Goal: Task Accomplishment & Management: Manage account settings

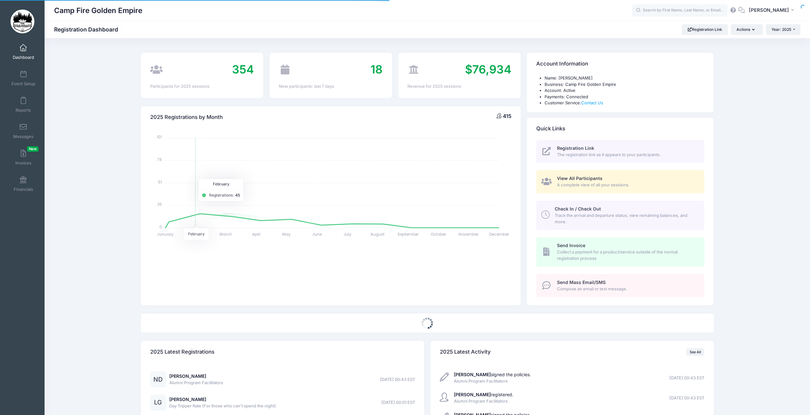
select select
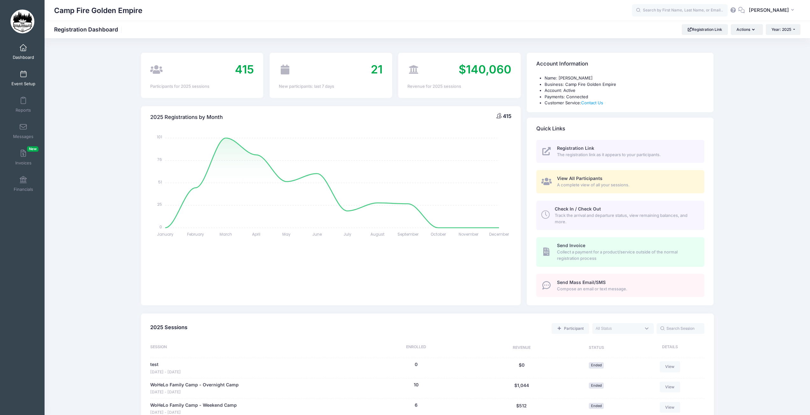
click at [23, 77] on span at bounding box center [23, 74] width 0 height 7
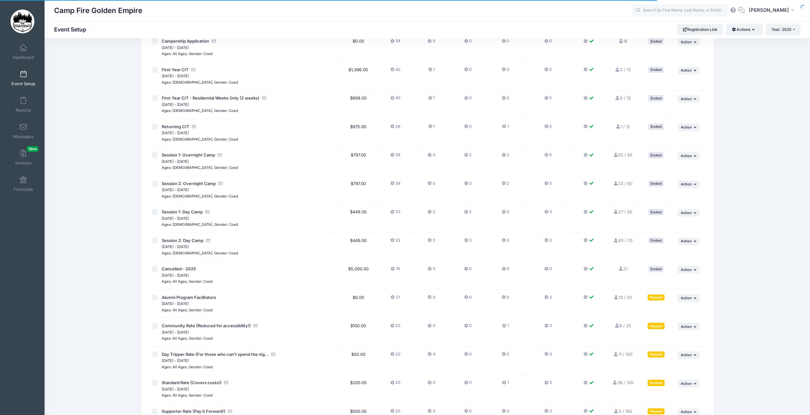
scroll to position [409, 0]
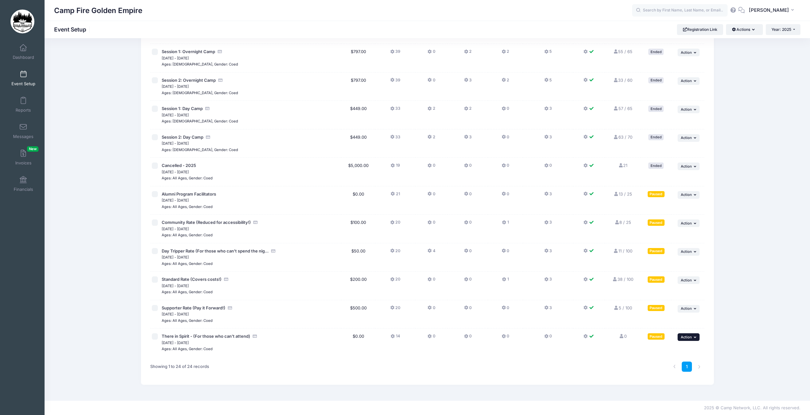
click at [691, 339] on span "Action" at bounding box center [686, 337] width 11 height 4
click at [673, 353] on link "Resume Session" at bounding box center [668, 351] width 58 height 12
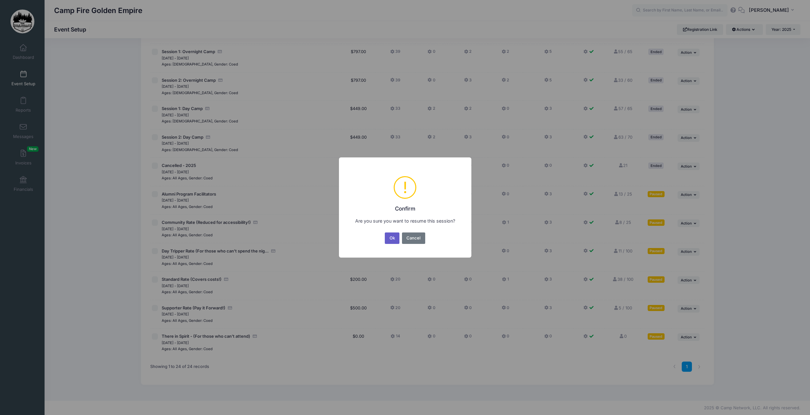
click at [391, 241] on button "Ok" at bounding box center [392, 238] width 15 height 11
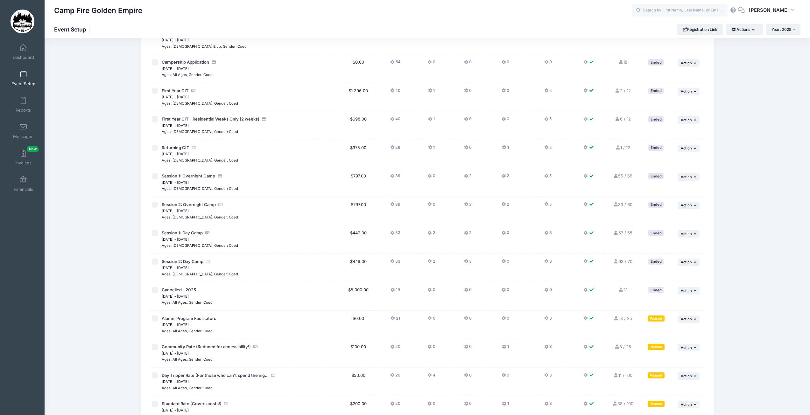
scroll to position [409, 0]
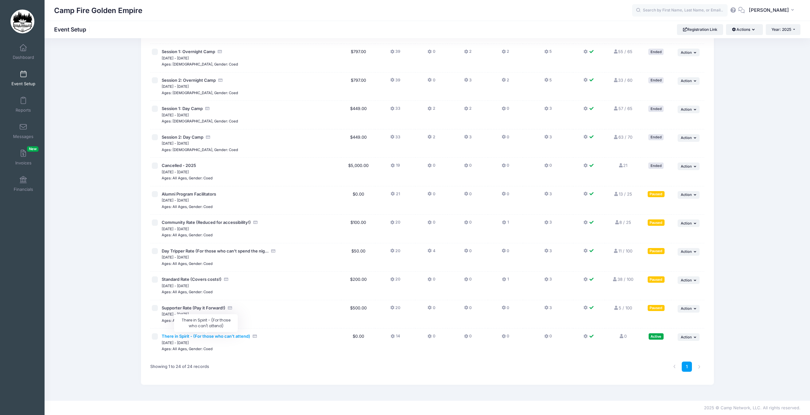
click at [220, 338] on span "There in Spirit - (For those who can't attend)" at bounding box center [206, 336] width 88 height 5
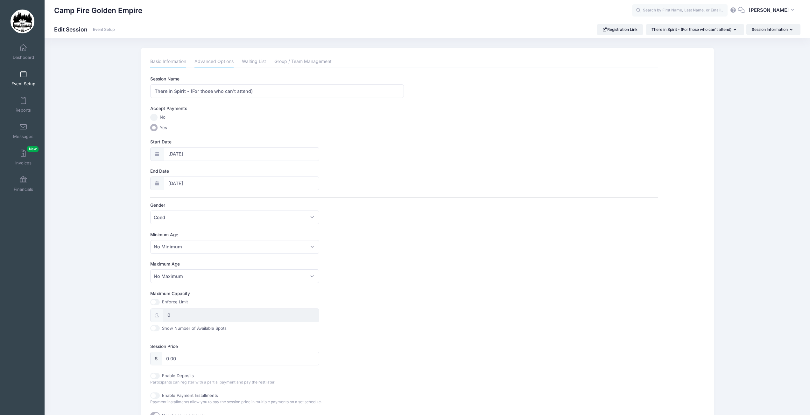
click at [233, 65] on link "Advanced Options" at bounding box center [213, 61] width 39 height 11
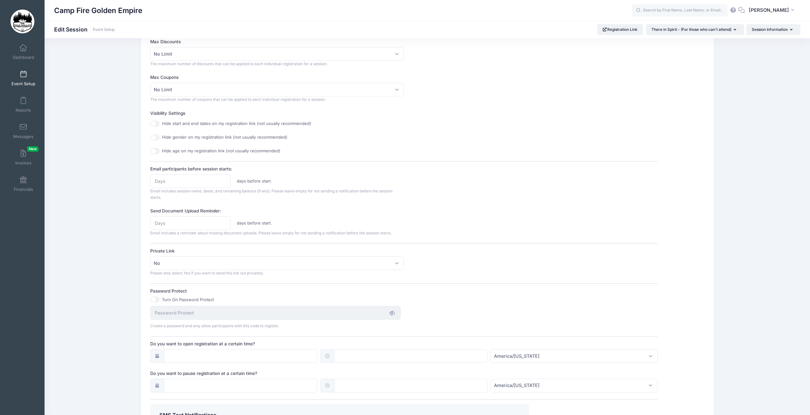
scroll to position [168, 0]
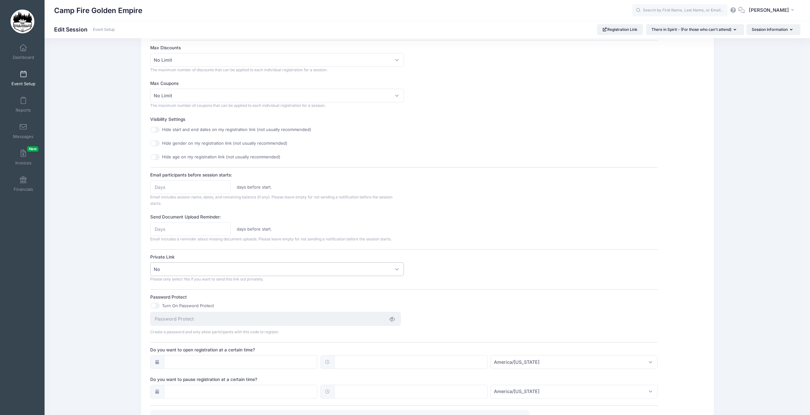
click at [401, 271] on span "No" at bounding box center [277, 270] width 254 height 14
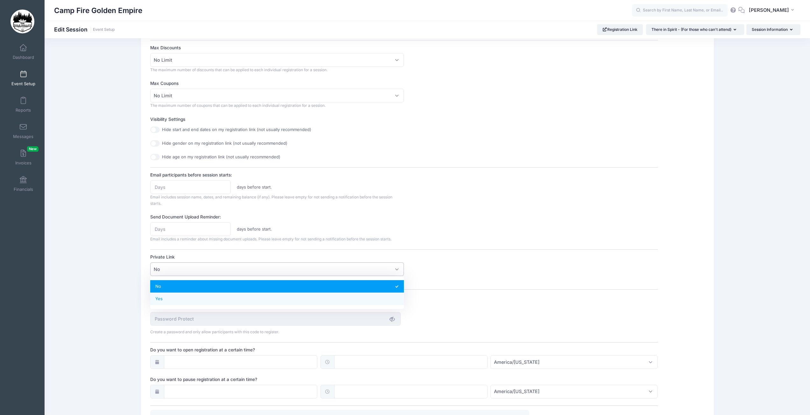
select select "private"
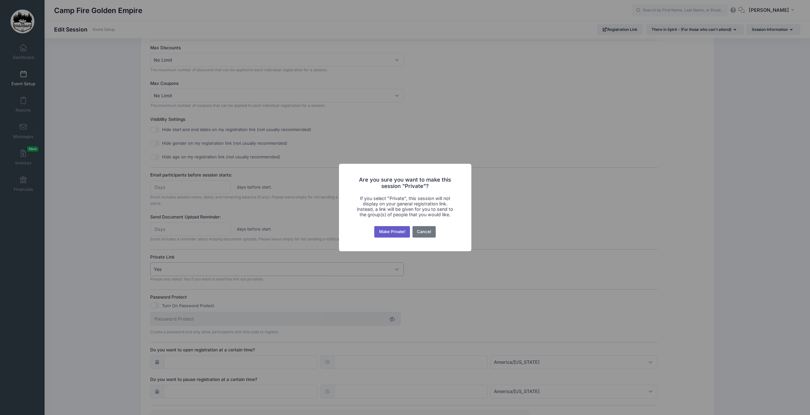
click at [404, 232] on button "Make Private!" at bounding box center [392, 231] width 36 height 11
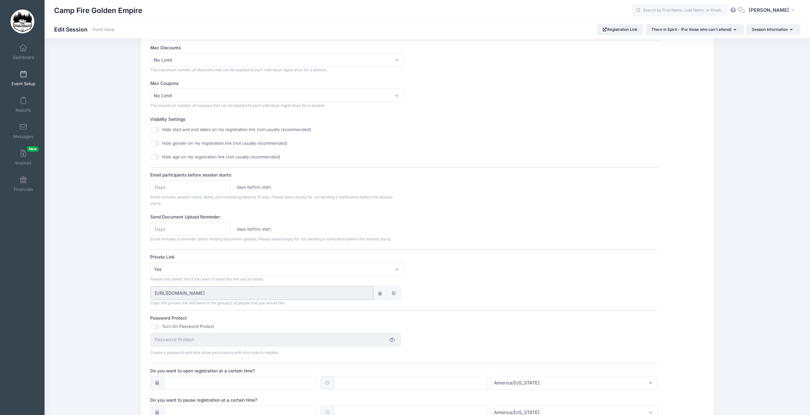
click at [298, 297] on input "https://portal.campnetwork.com/Register/Registration/RegisterForEvent.php?camp_…" at bounding box center [261, 293] width 223 height 14
click at [382, 294] on icon at bounding box center [379, 293] width 5 height 4
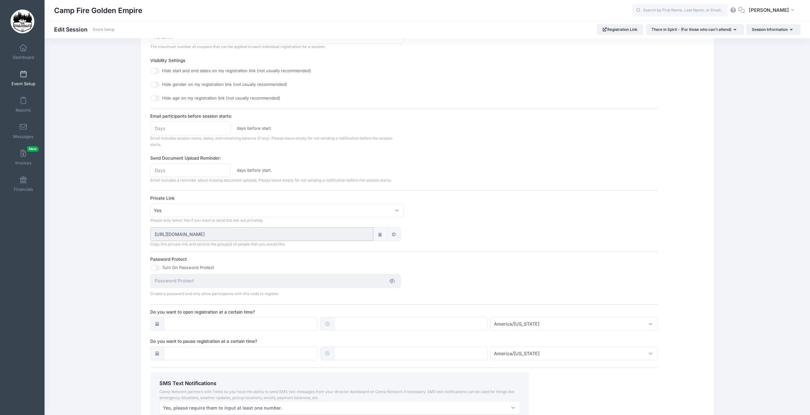
scroll to position [284, 0]
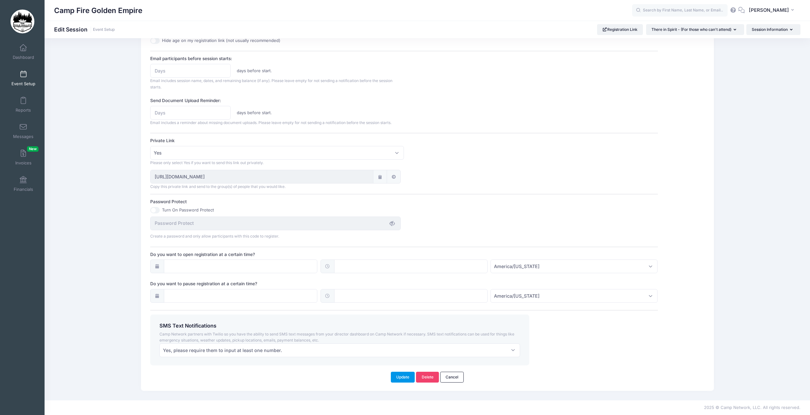
click at [404, 380] on button "Update" at bounding box center [403, 377] width 24 height 11
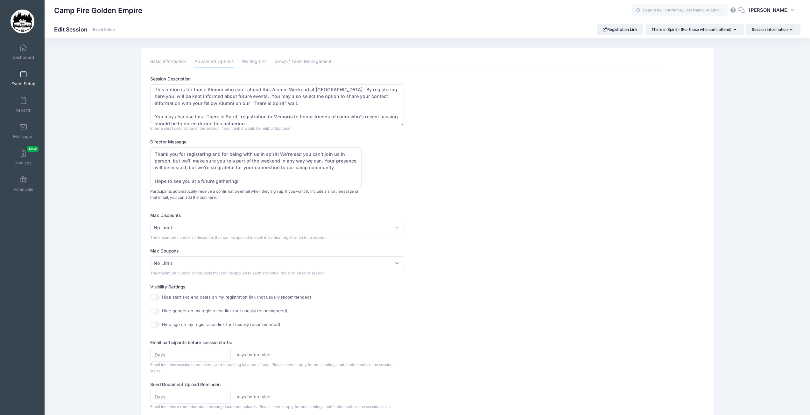
scroll to position [0, 0]
click at [792, 13] on button "KF Kat Fitzgerald" at bounding box center [773, 10] width 56 height 15
click at [737, 91] on link "Logout" at bounding box center [756, 94] width 77 height 12
